Goal: Task Accomplishment & Management: Manage account settings

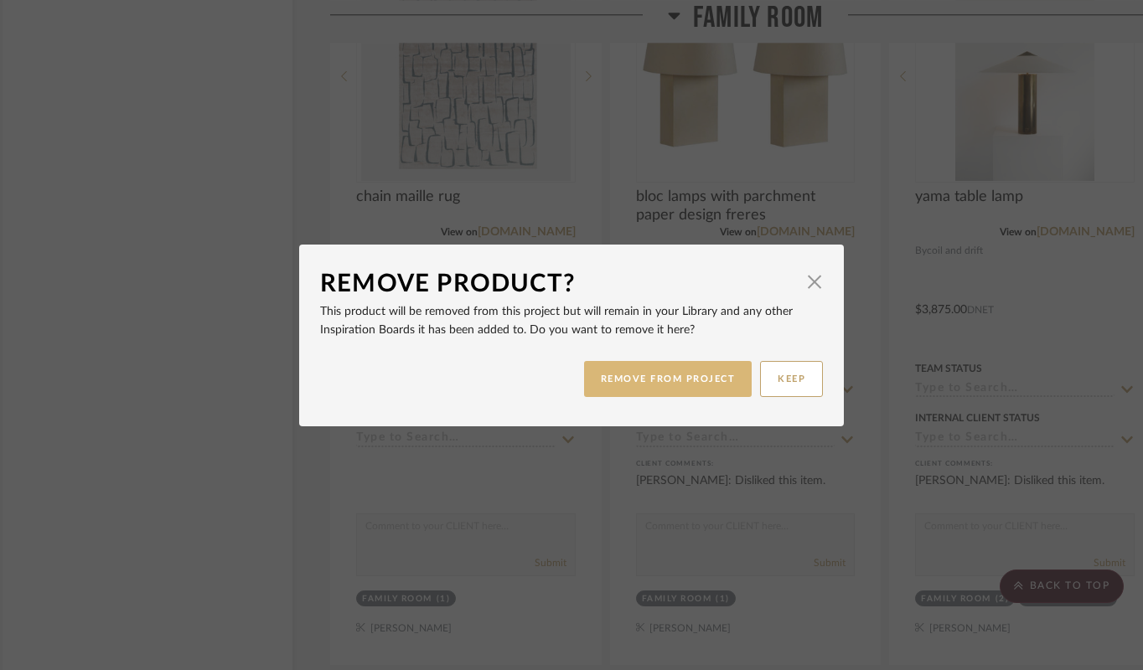
click at [630, 386] on button "REMOVE FROM PROJECT" at bounding box center [668, 379] width 168 height 36
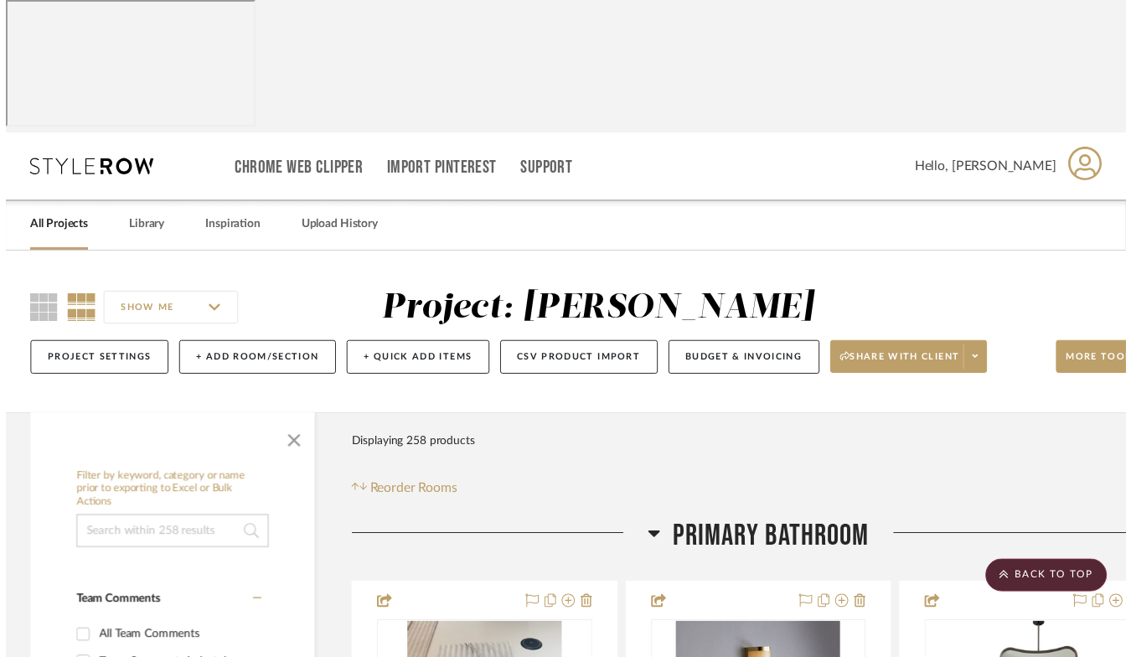
scroll to position [6752, 23]
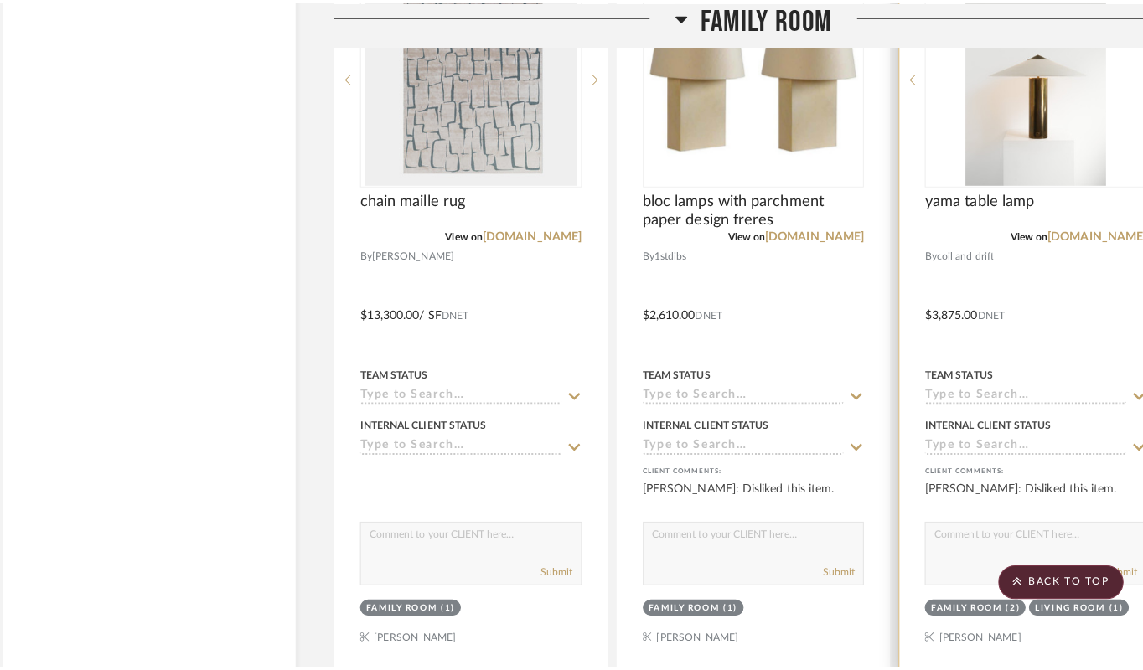
scroll to position [0, 0]
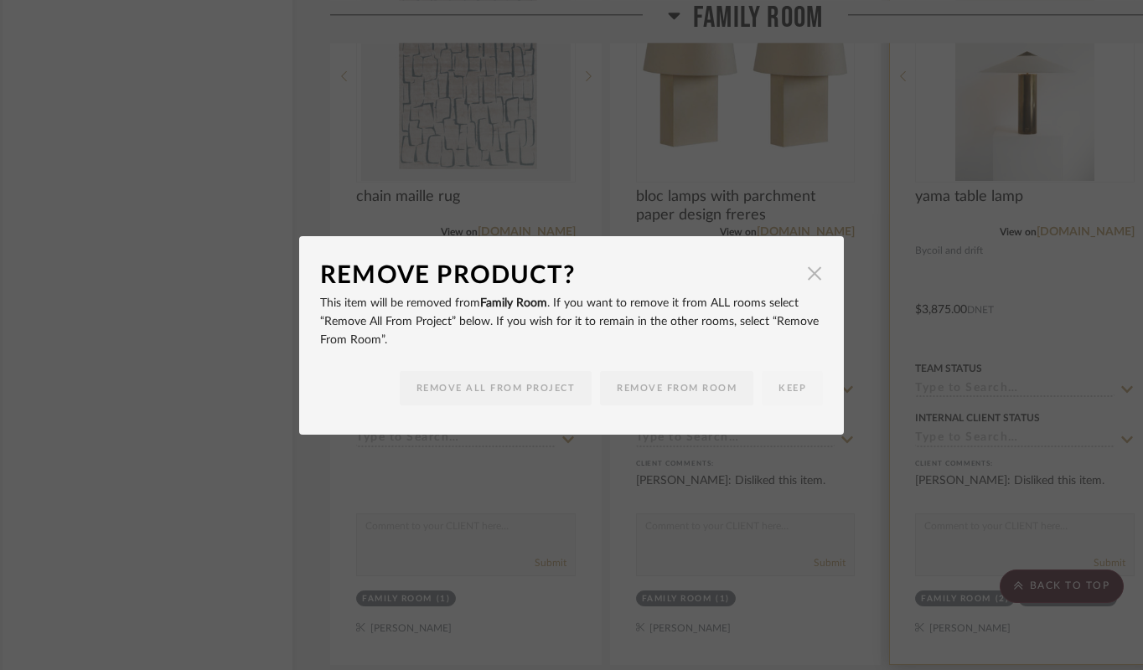
click at [813, 276] on span "button" at bounding box center [815, 274] width 34 height 34
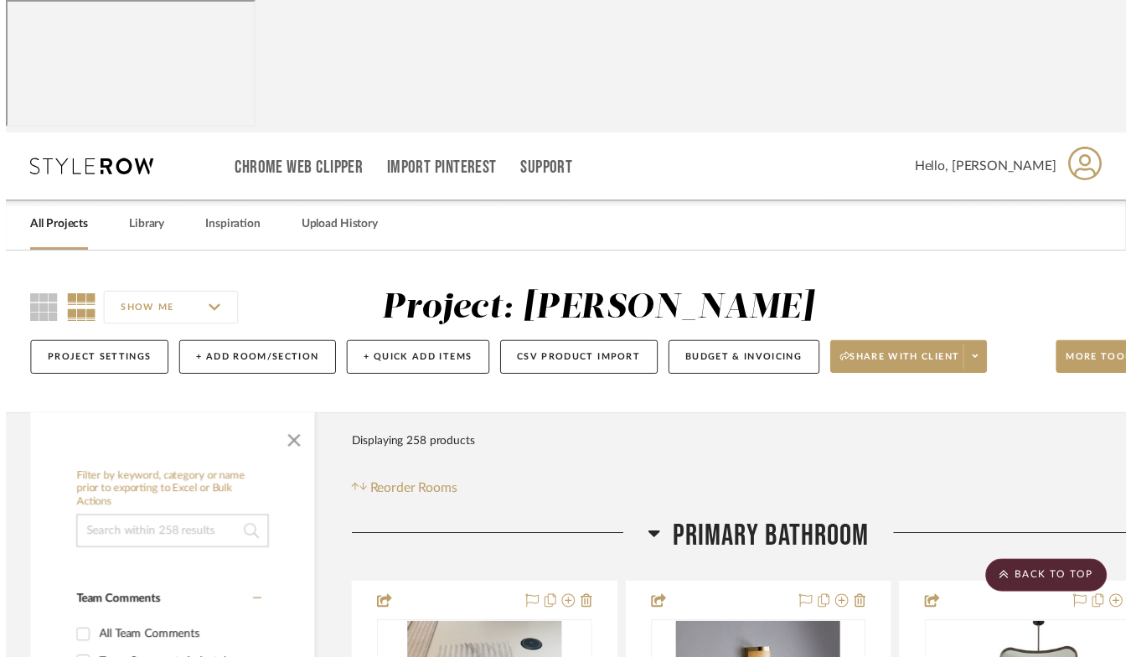
scroll to position [6752, 23]
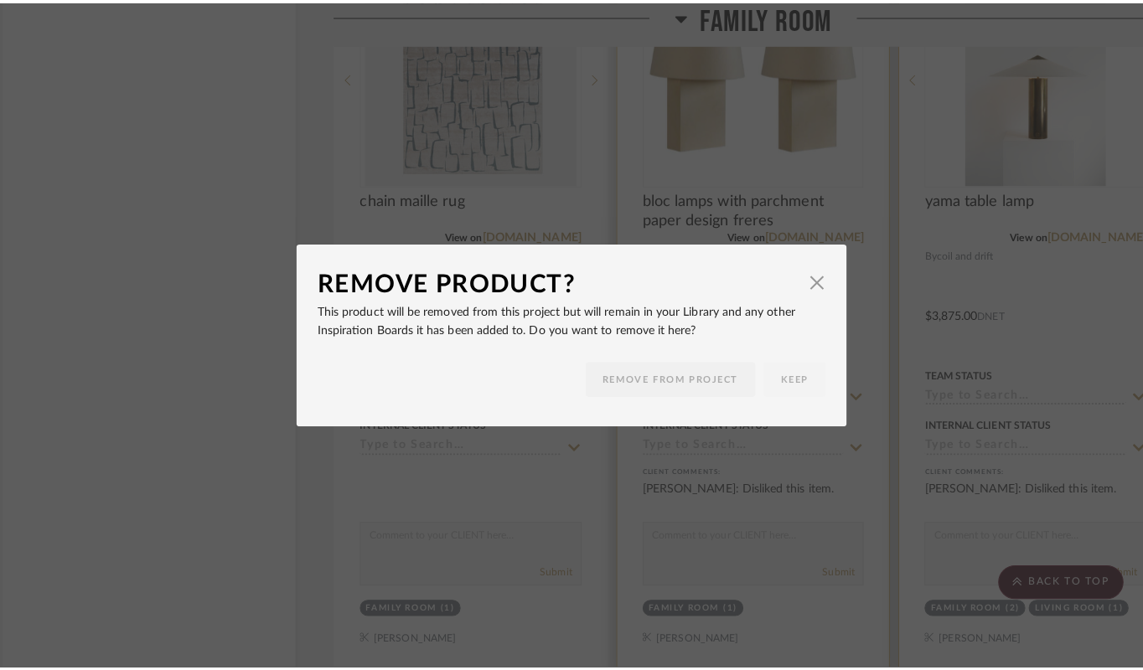
scroll to position [0, 0]
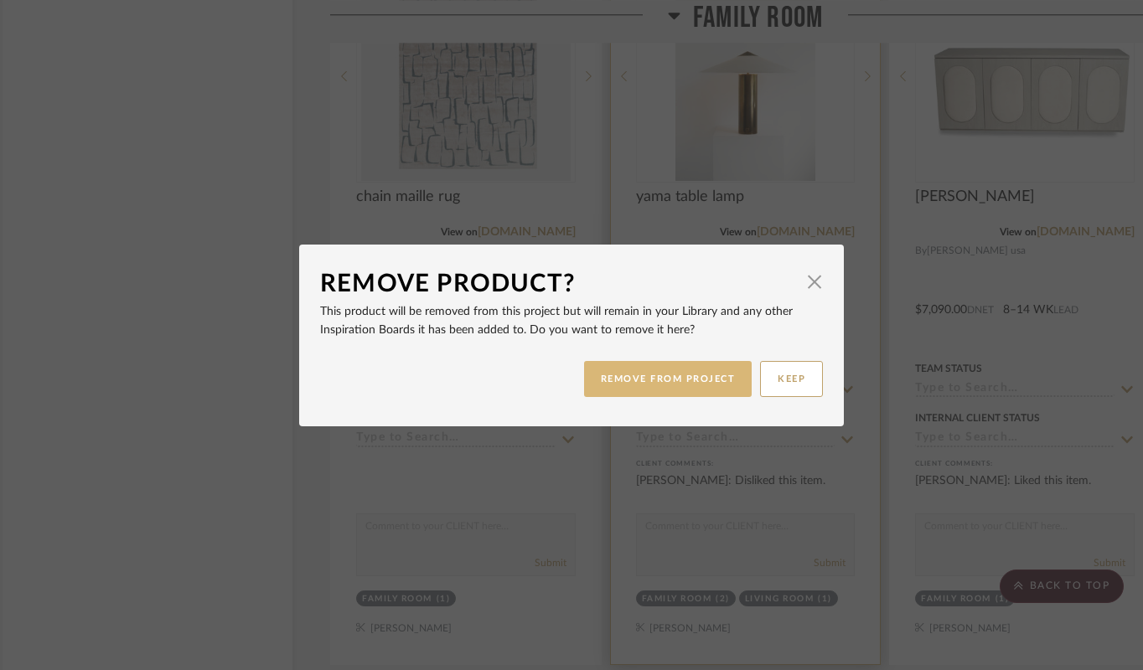
click at [682, 385] on button "REMOVE FROM PROJECT" at bounding box center [668, 379] width 168 height 36
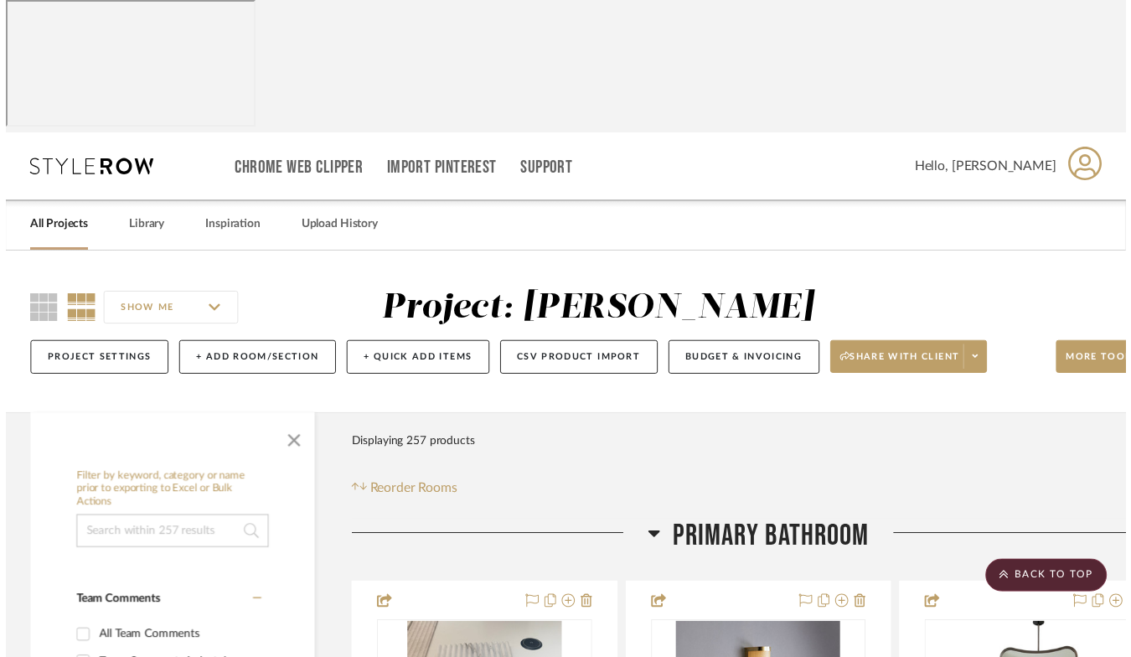
scroll to position [6752, 23]
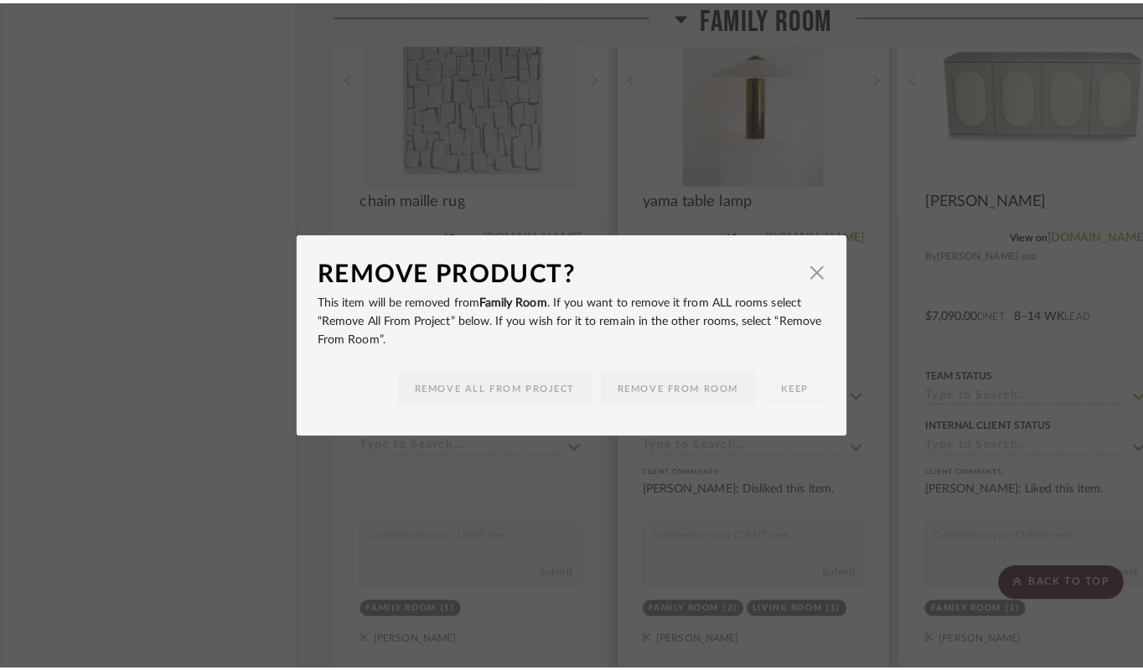
scroll to position [0, 0]
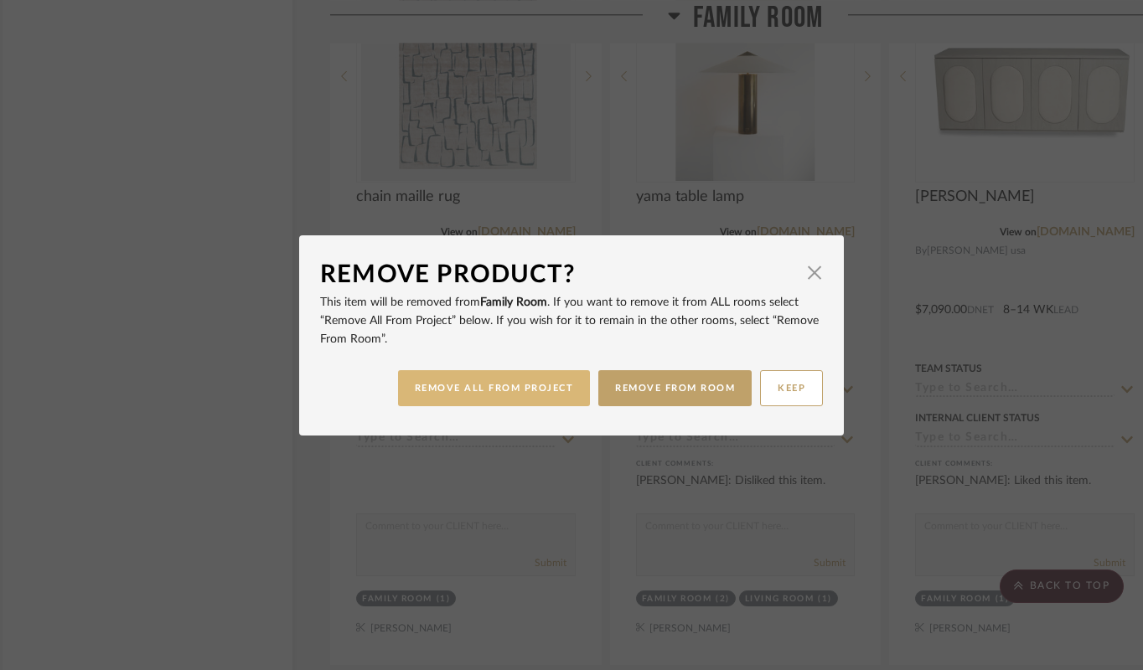
click at [500, 391] on button "REMOVE ALL FROM PROJECT" at bounding box center [494, 388] width 193 height 36
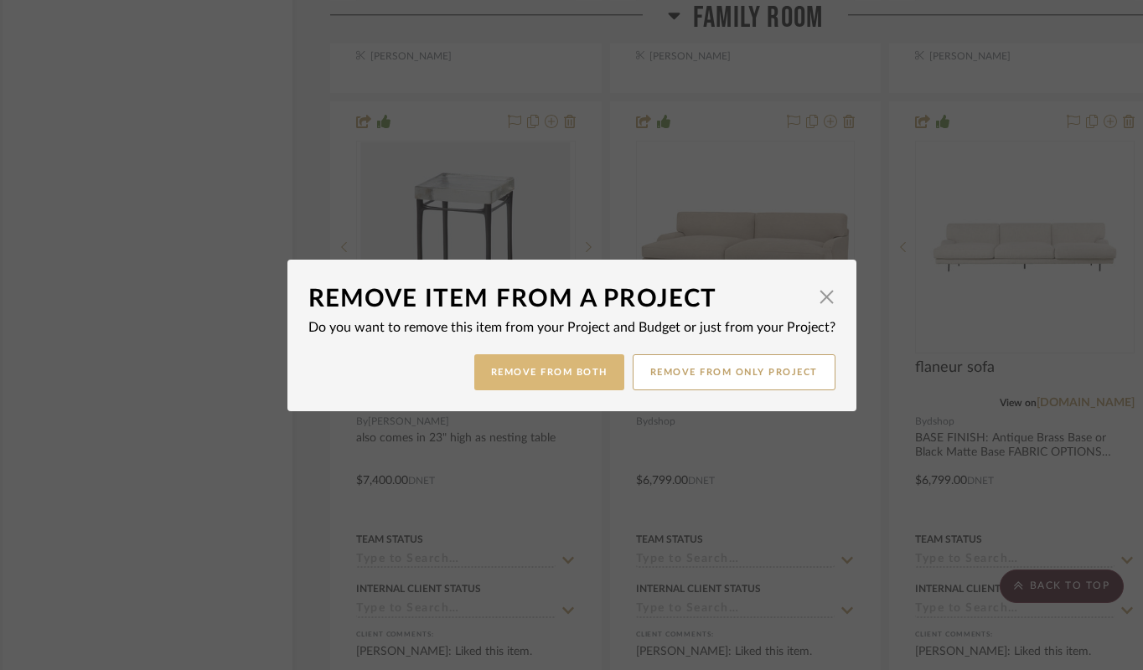
click at [504, 368] on button "Remove from Both" at bounding box center [549, 372] width 150 height 36
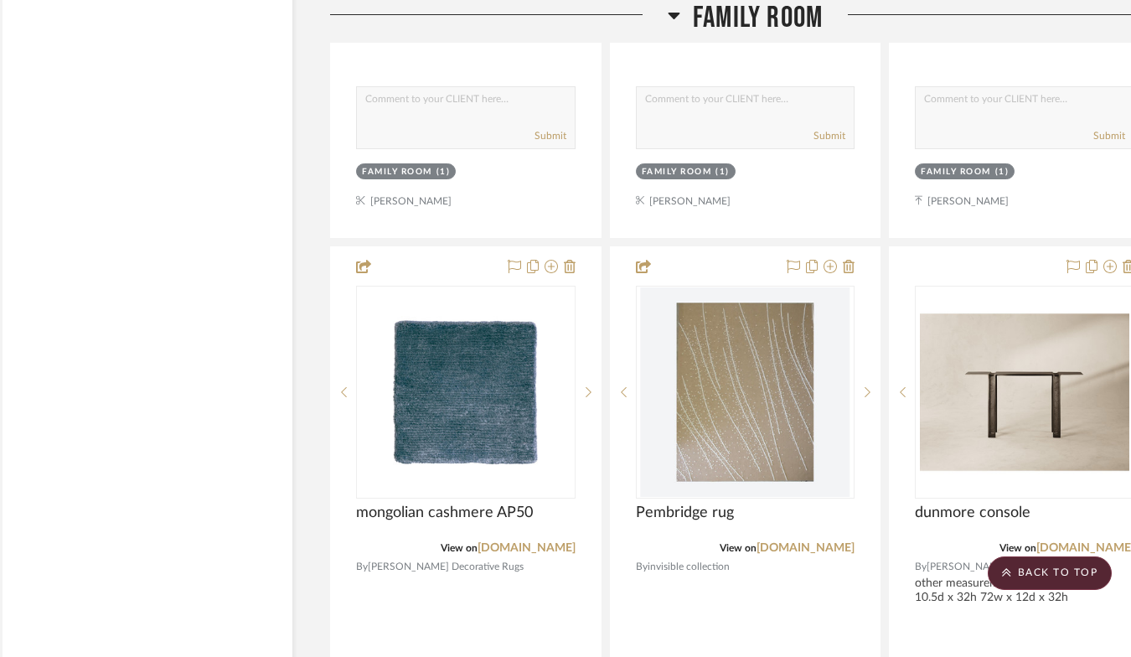
scroll to position [4210, 23]
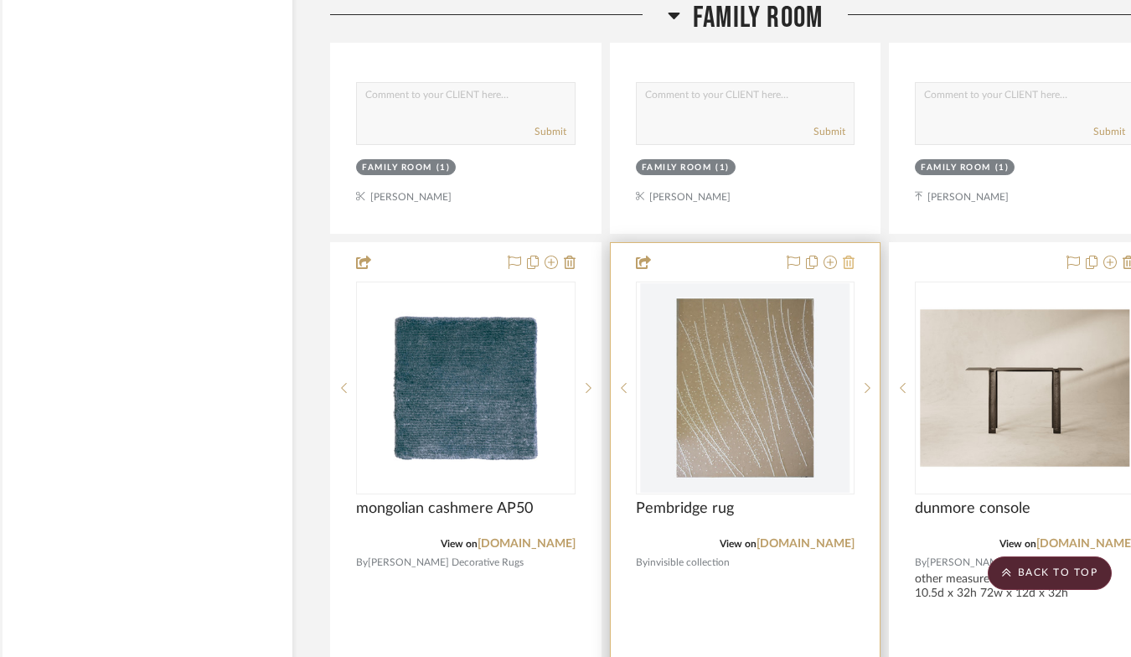
click at [846, 269] on icon at bounding box center [849, 262] width 12 height 13
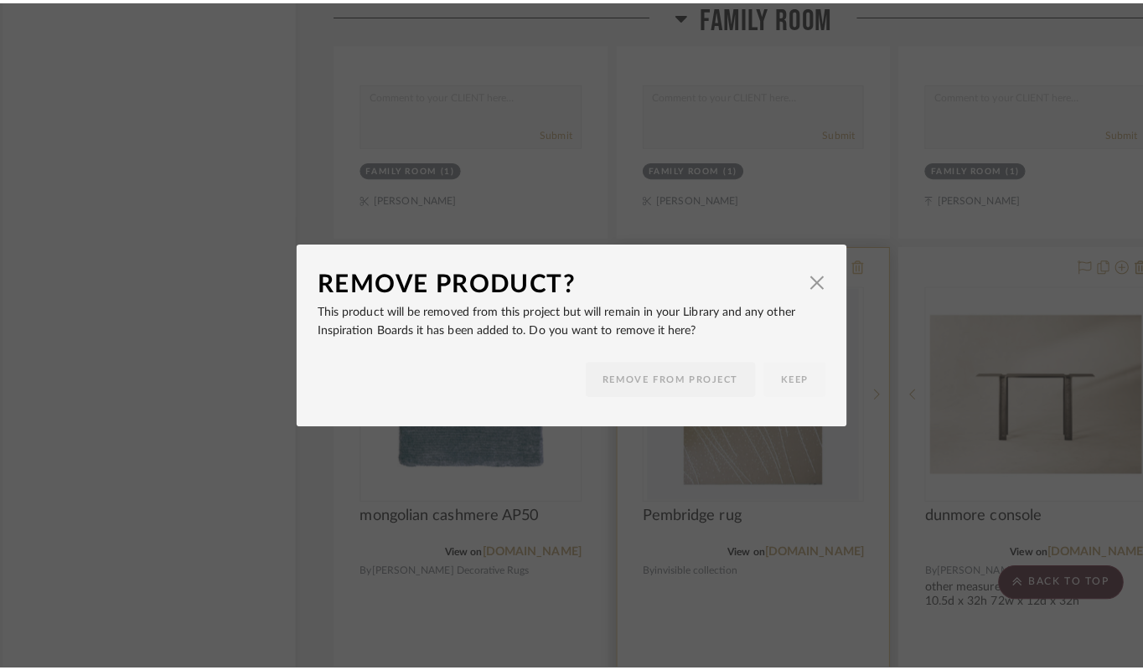
scroll to position [0, 0]
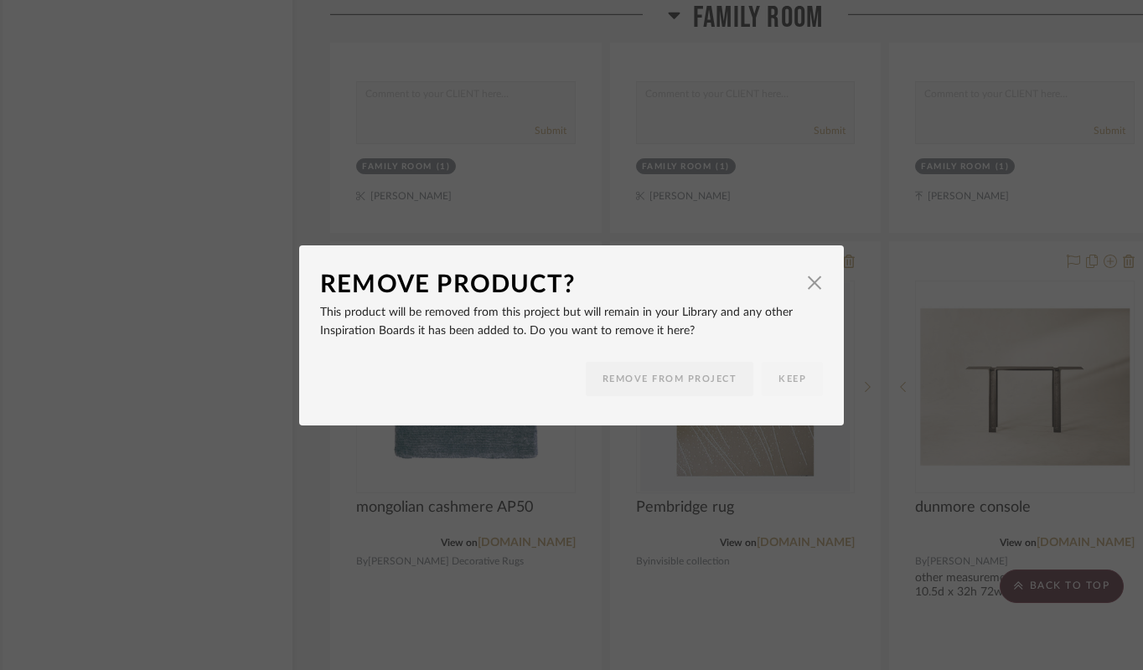
click at [665, 380] on button "REMOVE FROM PROJECT" at bounding box center [670, 379] width 168 height 34
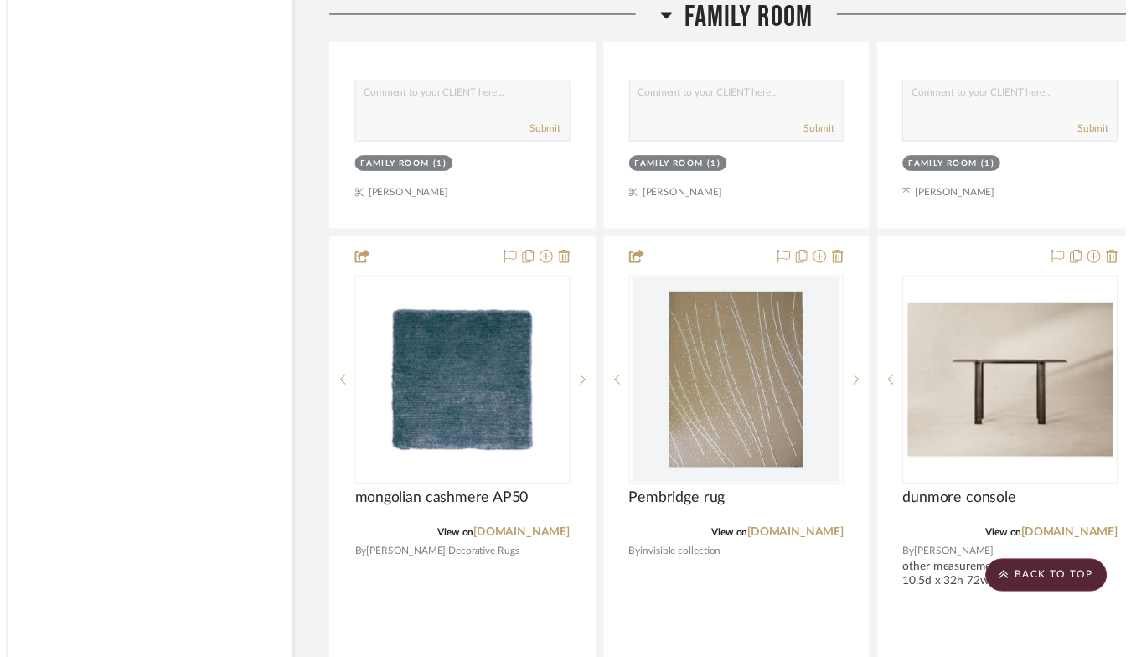
scroll to position [4210, 23]
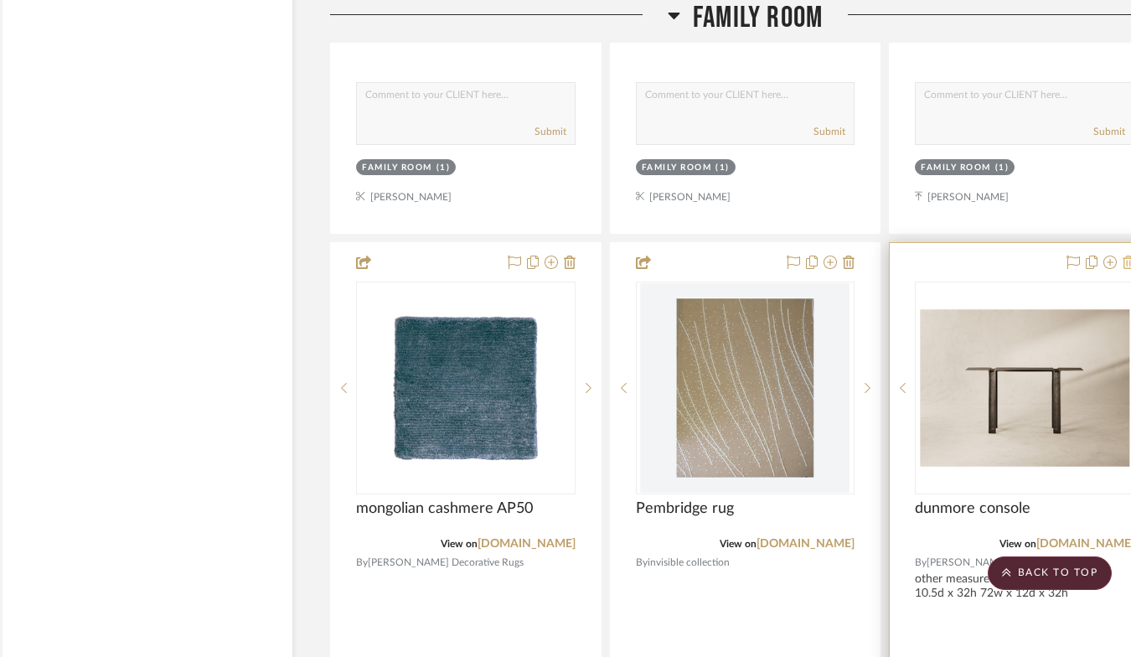
click at [1125, 269] on icon at bounding box center [1129, 262] width 12 height 13
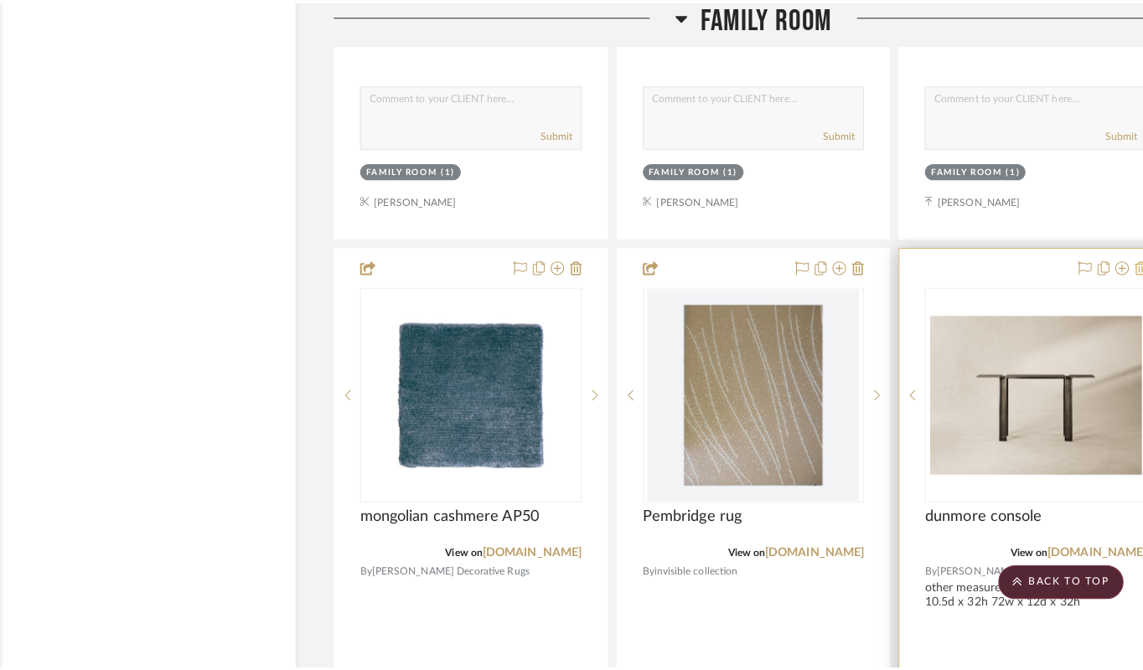
scroll to position [0, 0]
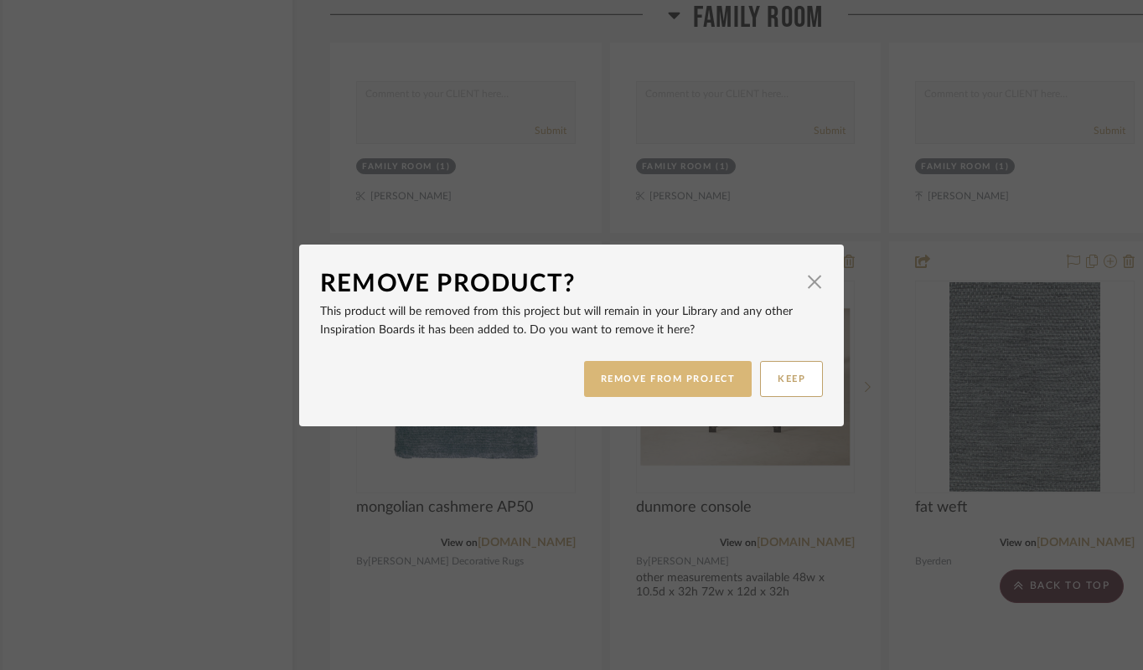
click at [669, 379] on button "REMOVE FROM PROJECT" at bounding box center [668, 379] width 168 height 36
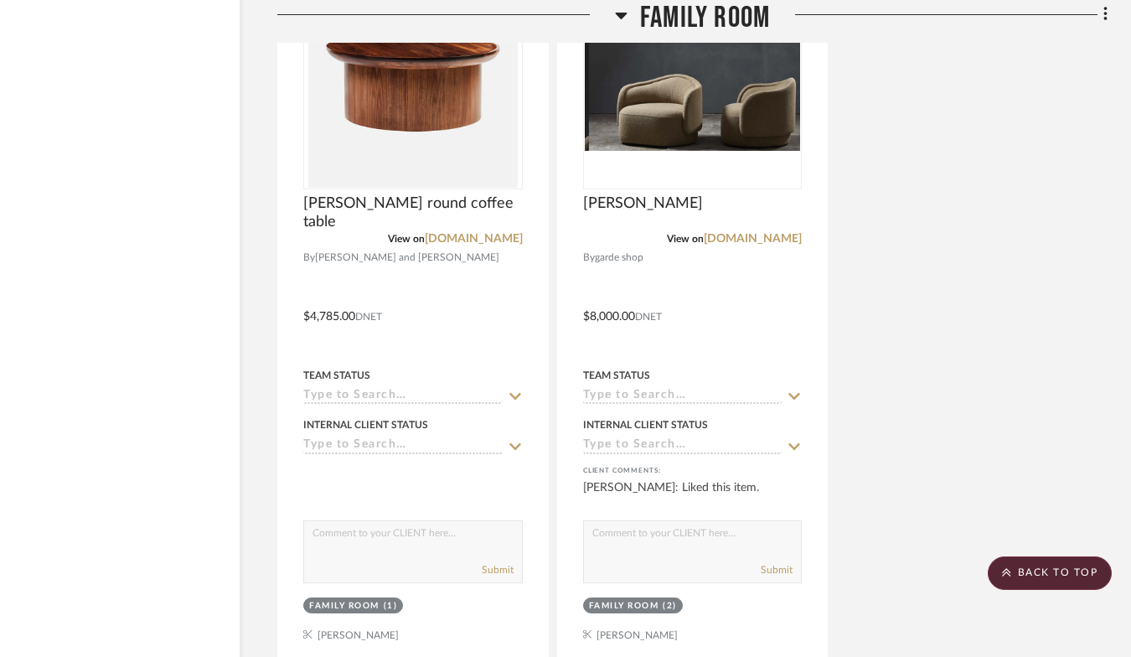
scroll to position [10473, 75]
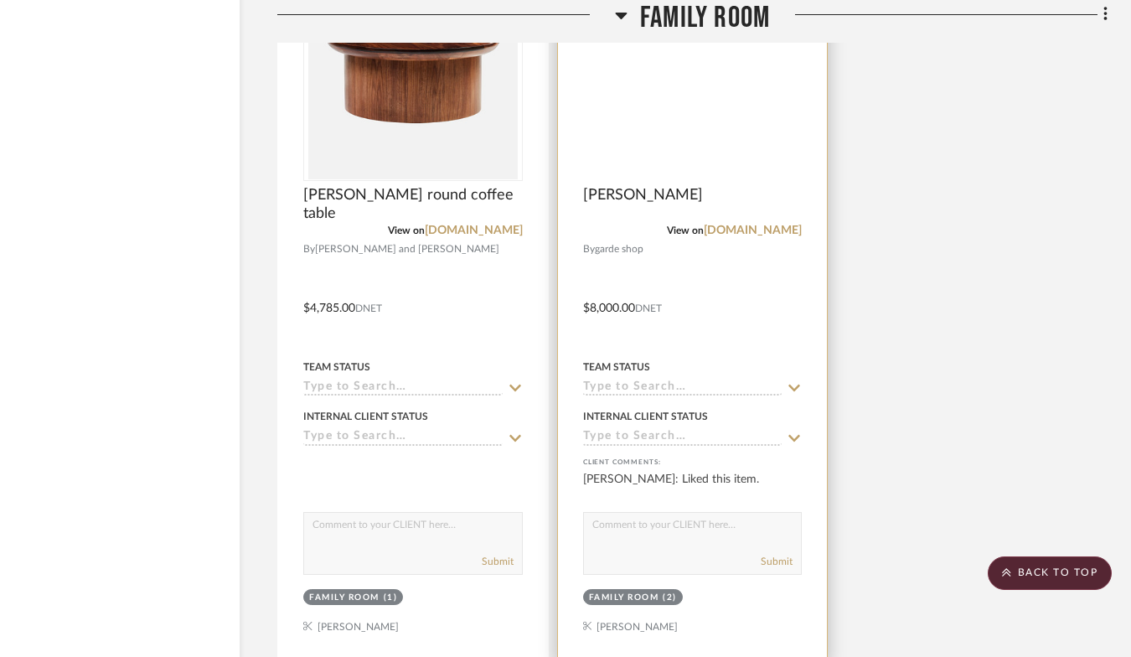
click at [0, 0] on img at bounding box center [0, 0] width 0 height 0
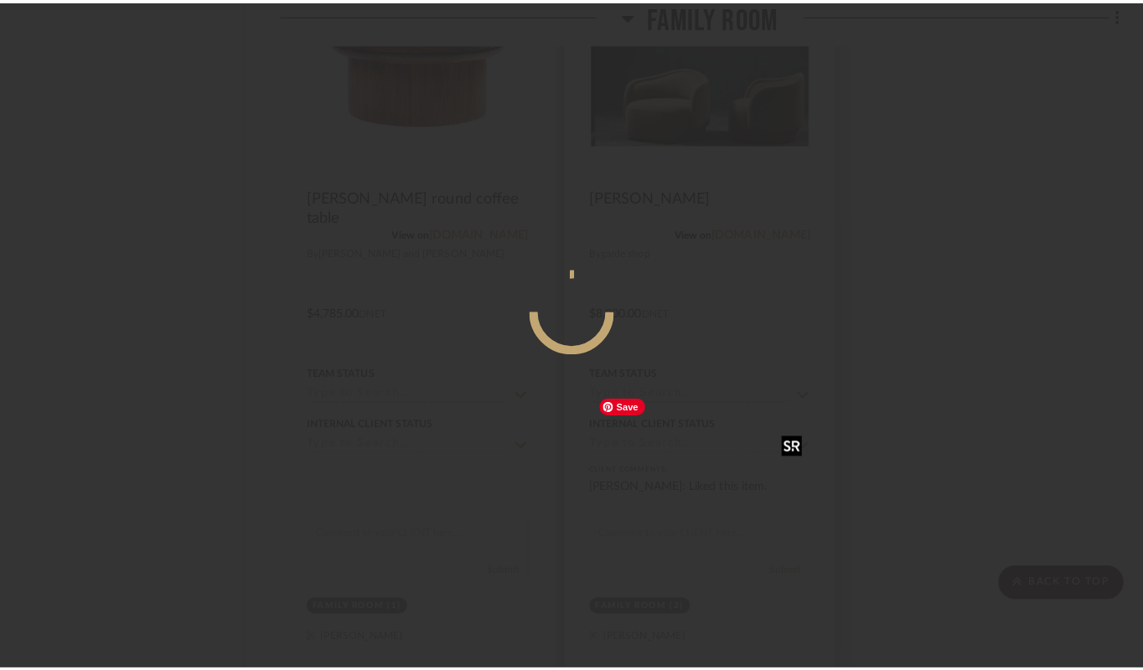
scroll to position [0, 0]
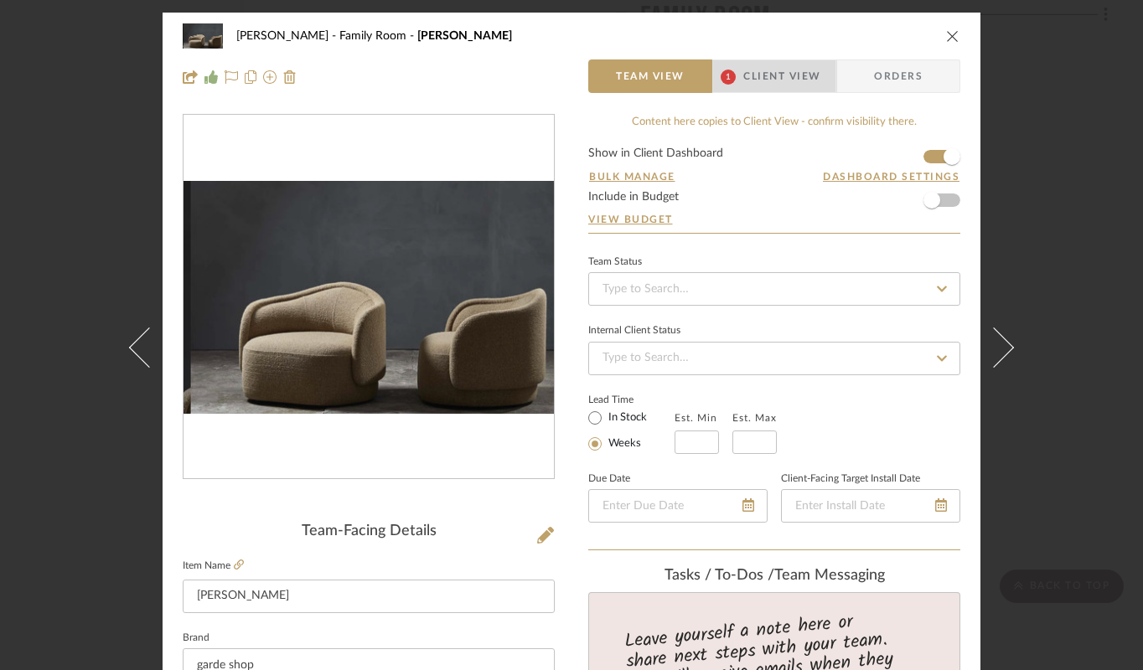
click at [744, 71] on span "Client View" at bounding box center [781, 76] width 77 height 34
